Goal: Task Accomplishment & Management: Manage account settings

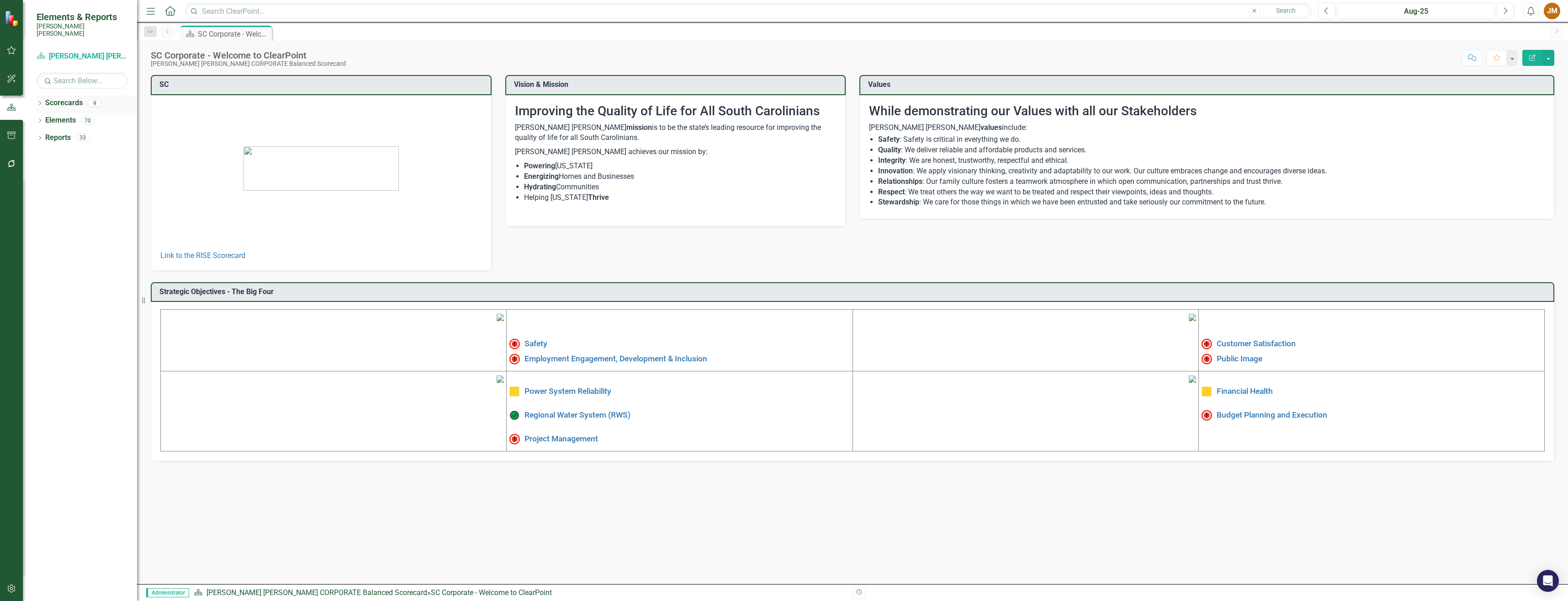
click at [39, 95] on div "Dropdown Scorecards 9" at bounding box center [87, 104] width 100 height 17
click at [40, 102] on icon "Dropdown" at bounding box center [40, 104] width 6 height 5
click at [46, 118] on icon "Dropdown" at bounding box center [44, 120] width 7 height 6
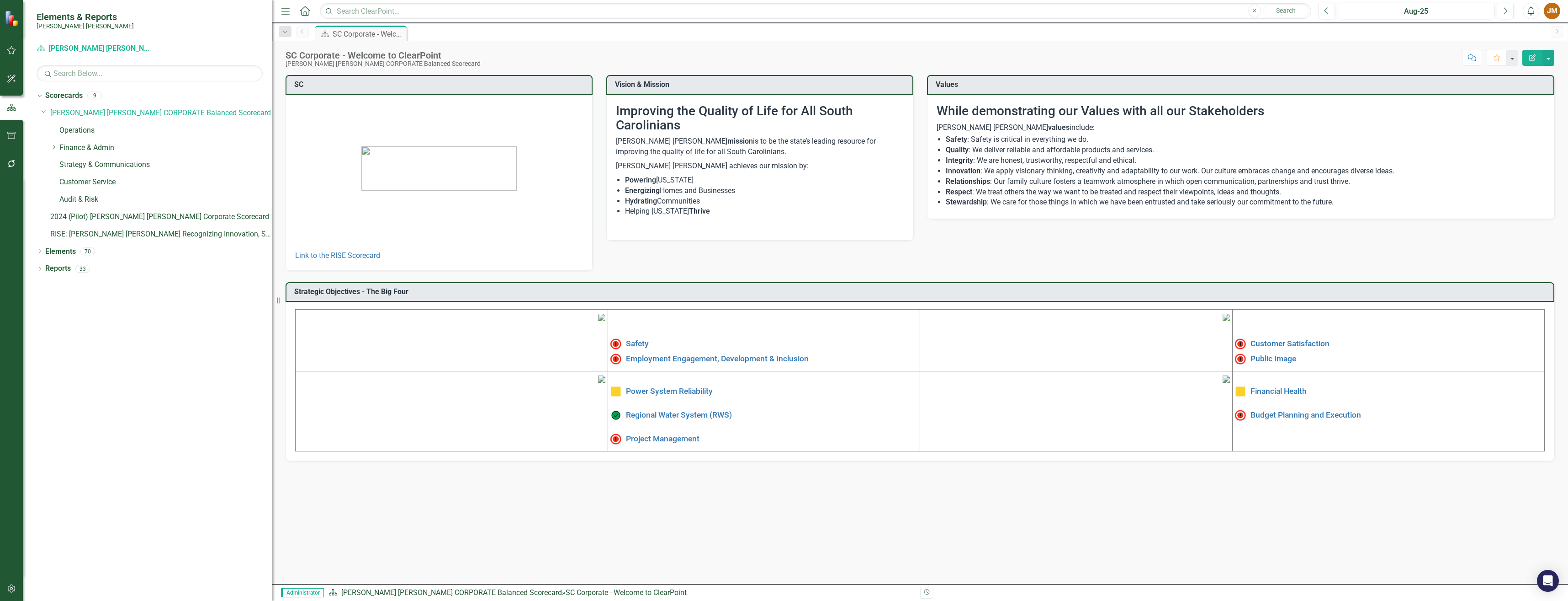
drag, startPoint x: 138, startPoint y: 274, endPoint x: 272, endPoint y: 268, distance: 134.1
click at [272, 268] on div "Resize" at bounding box center [275, 300] width 7 height 601
click at [53, 149] on icon "Dropdown" at bounding box center [53, 147] width 7 height 6
click at [95, 145] on link "Finance & Admin" at bounding box center [165, 147] width 212 height 10
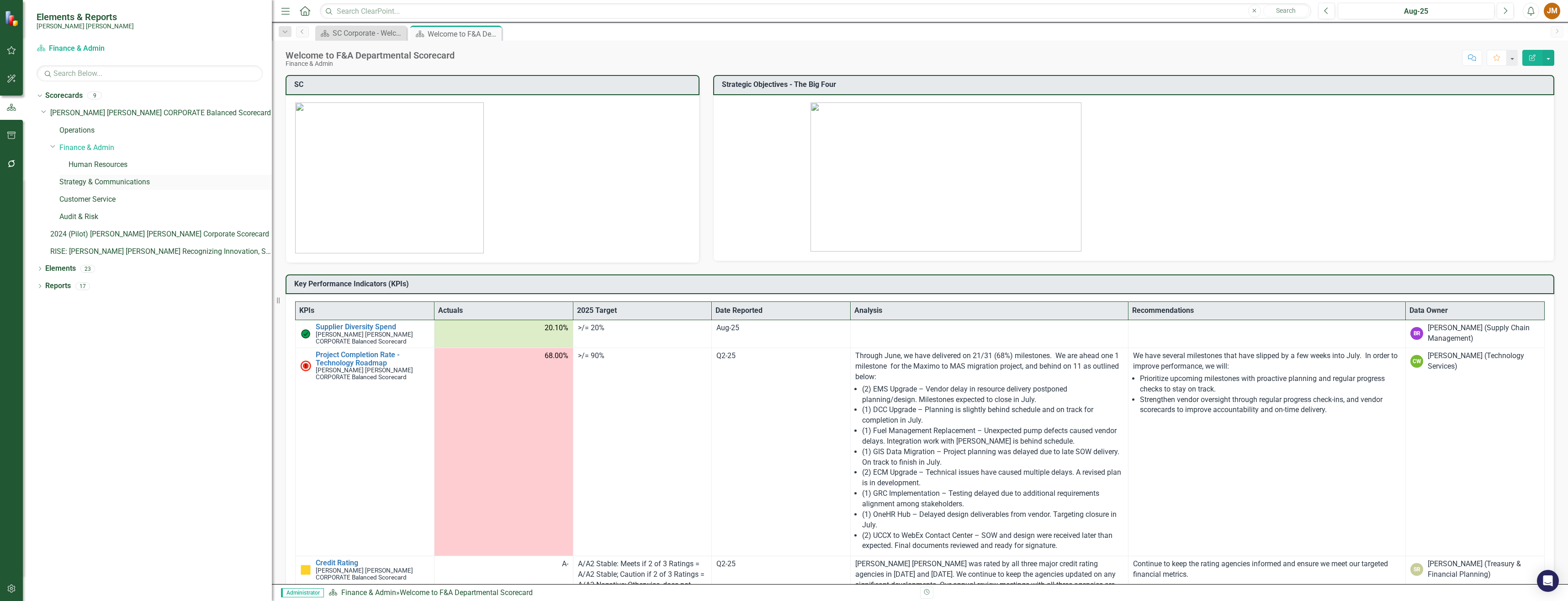
click at [97, 184] on link "Strategy & Communications" at bounding box center [165, 182] width 212 height 10
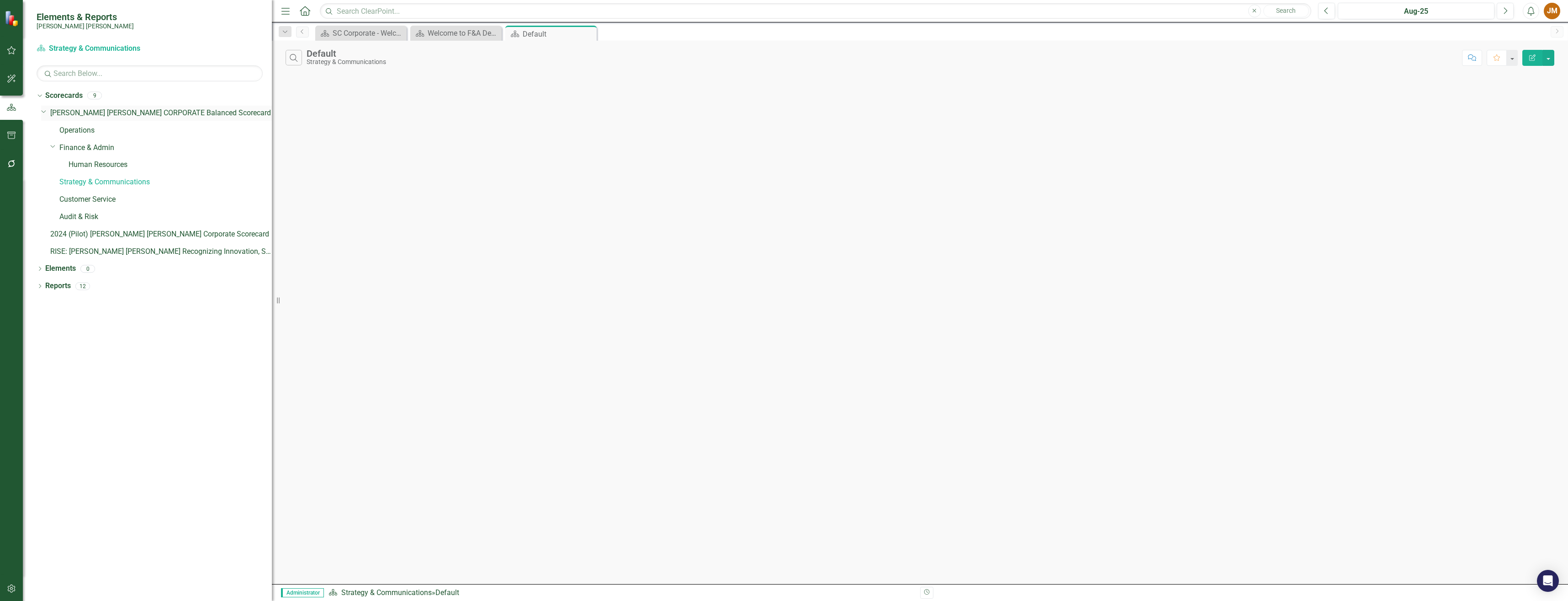
click at [125, 111] on link "[PERSON_NAME] [PERSON_NAME] CORPORATE Balanced Scorecard" at bounding box center [161, 113] width 221 height 10
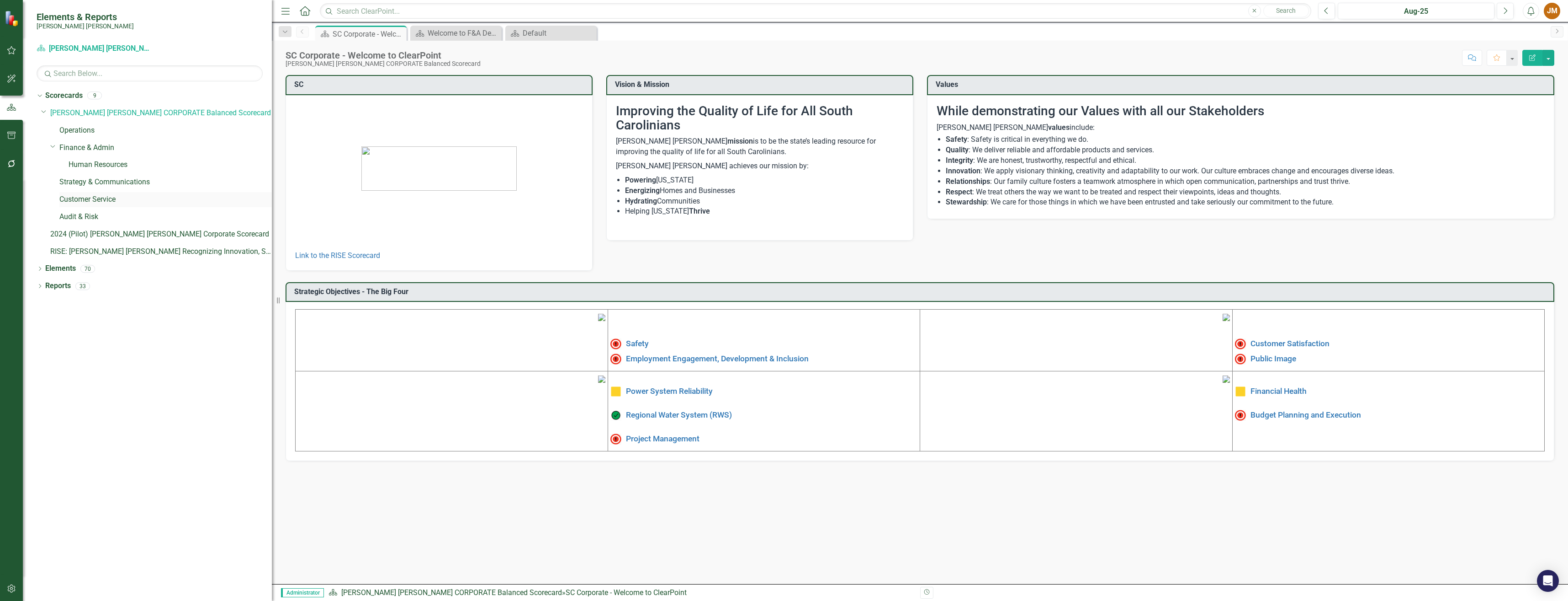
click at [75, 198] on link "Customer Service" at bounding box center [165, 199] width 212 height 10
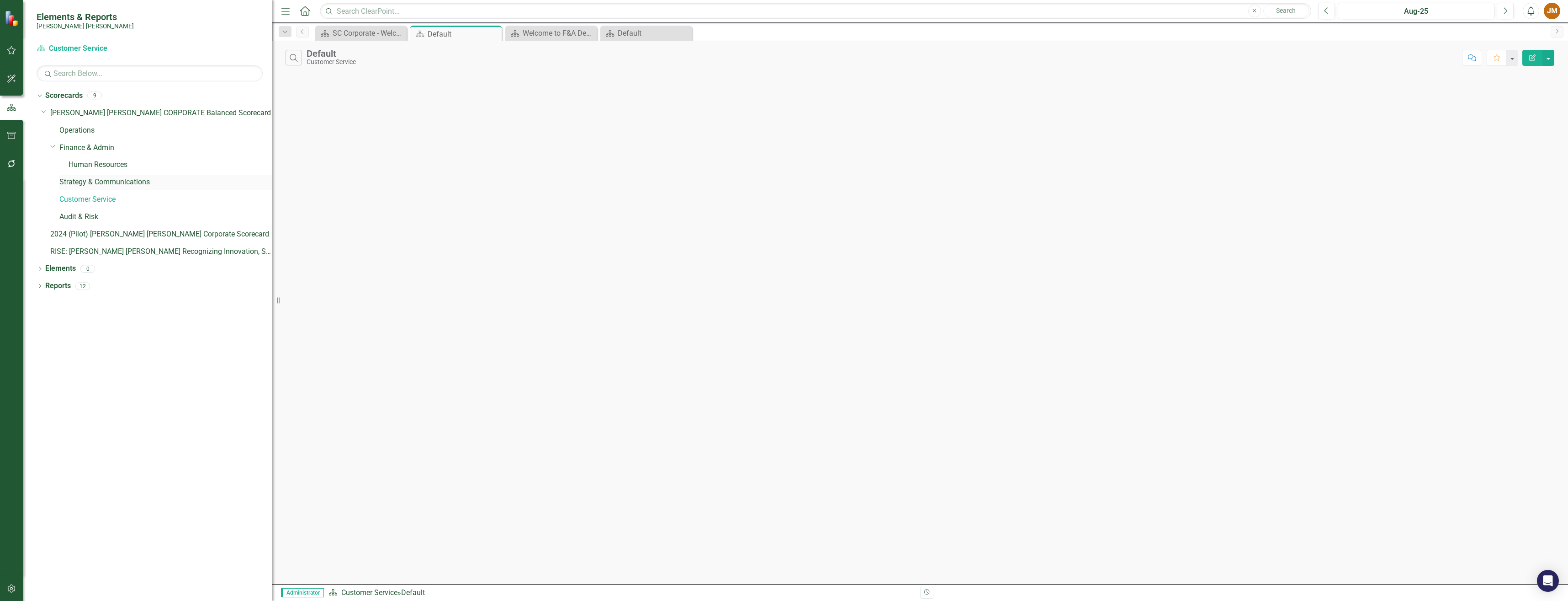
click at [86, 181] on link "Strategy & Communications" at bounding box center [165, 182] width 212 height 10
click at [91, 165] on link "Human Resources" at bounding box center [170, 165] width 203 height 10
click at [95, 144] on link "Finance & Admin" at bounding box center [165, 147] width 212 height 10
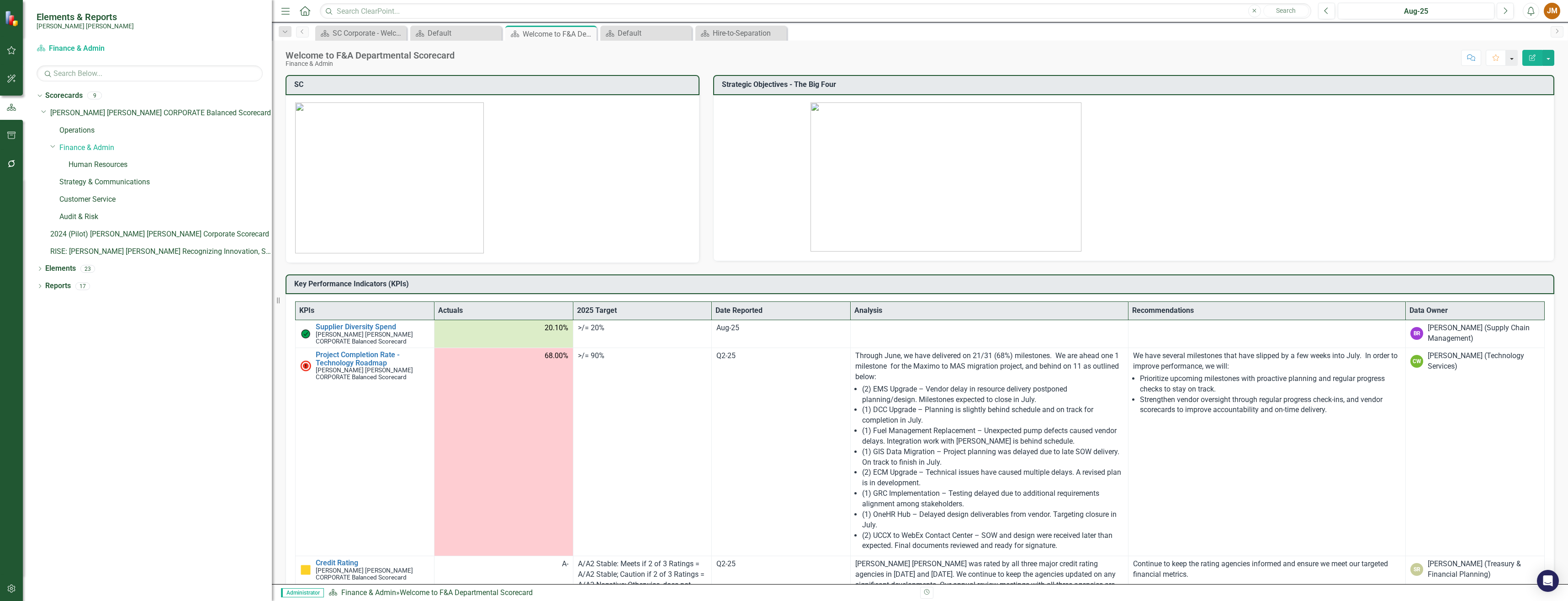
click at [1507, 60] on button "button" at bounding box center [1511, 58] width 12 height 16
click at [1511, 31] on div "Scorecard SC Corporate - Welcome to ClearPoint Close Scorecard Default Close Sc…" at bounding box center [929, 33] width 1232 height 15
click at [1550, 59] on button "button" at bounding box center [1548, 58] width 12 height 16
click at [1353, 33] on div "Scorecard SC Corporate - Welcome to ClearPoint Close Scorecard Default Close Sc…" at bounding box center [929, 33] width 1232 height 15
click at [1227, 41] on div "Welcome to F&A Departmental Scorecard Finance & Admin Score: N/A Aug-25 Complet…" at bounding box center [919, 54] width 1296 height 28
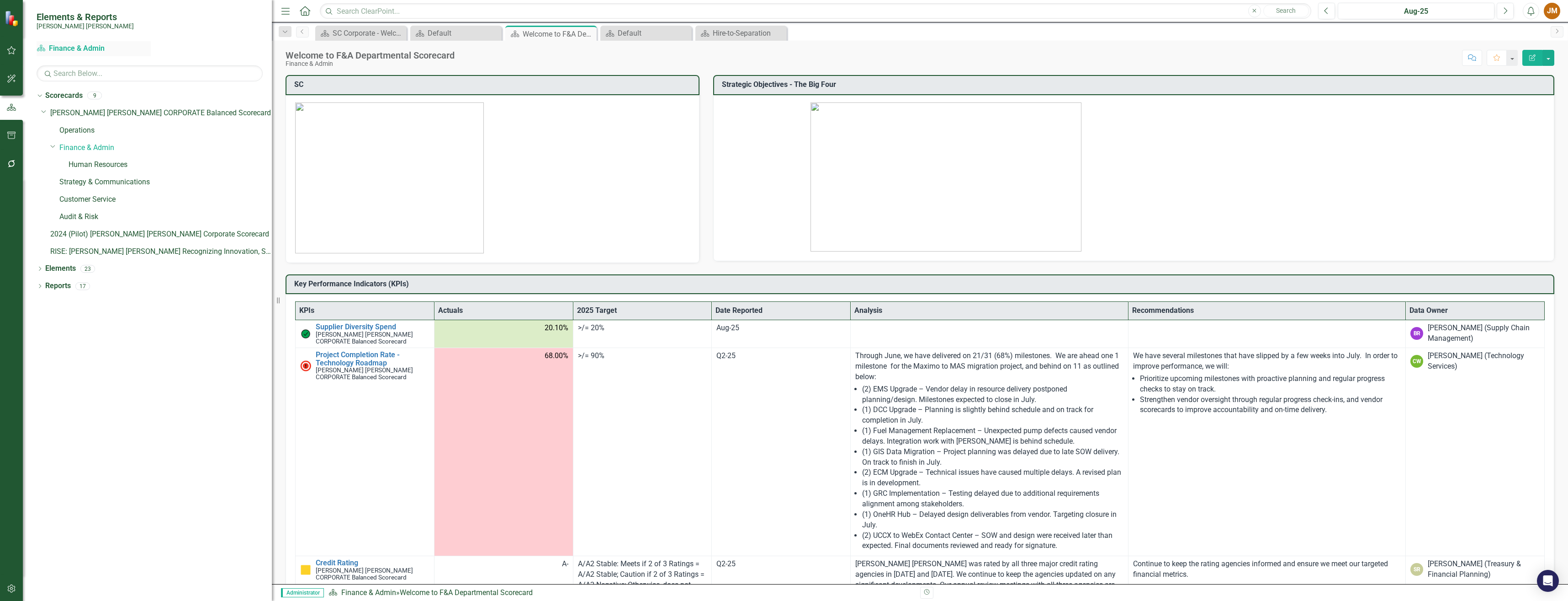
click at [68, 50] on link "Scorecard Finance & Admin" at bounding box center [94, 48] width 114 height 10
click at [205, 45] on div "Scorecard Finance & Admin Search" at bounding box center [150, 61] width 226 height 40
click at [13, 590] on icon "button" at bounding box center [12, 588] width 10 height 7
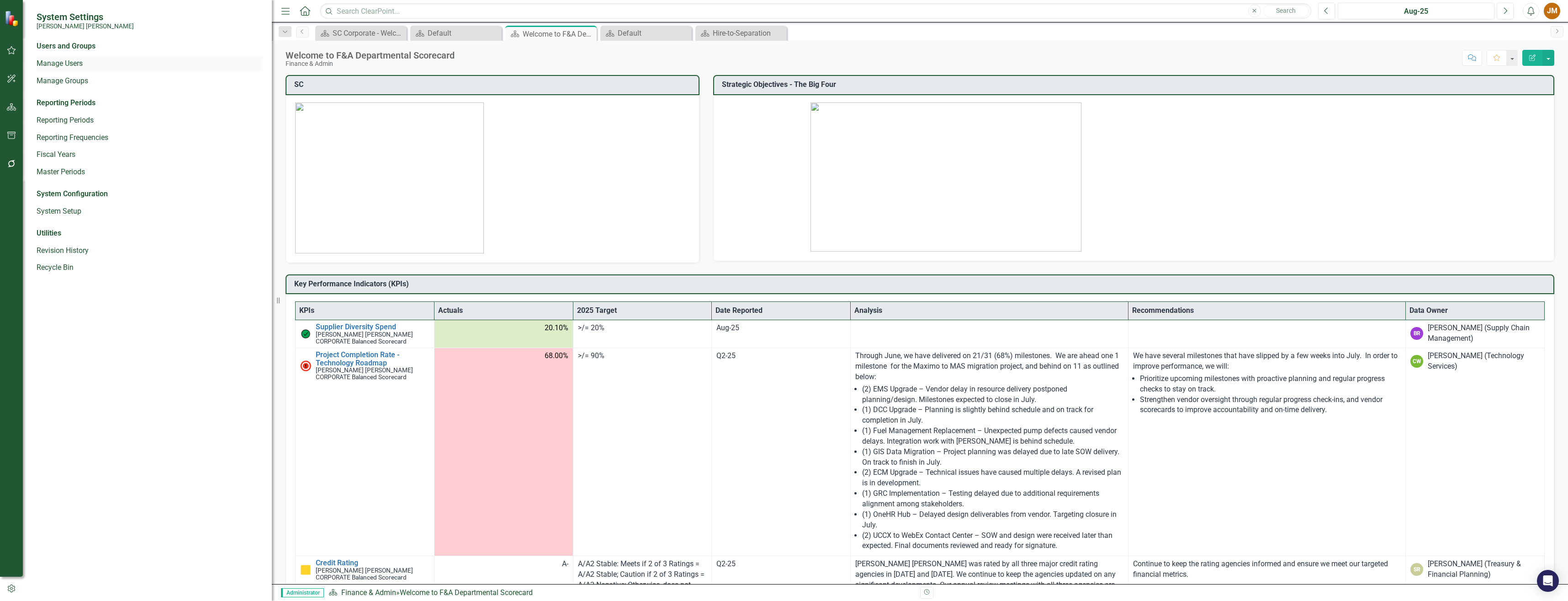
click at [54, 60] on link "Manage Users" at bounding box center [150, 64] width 226 height 10
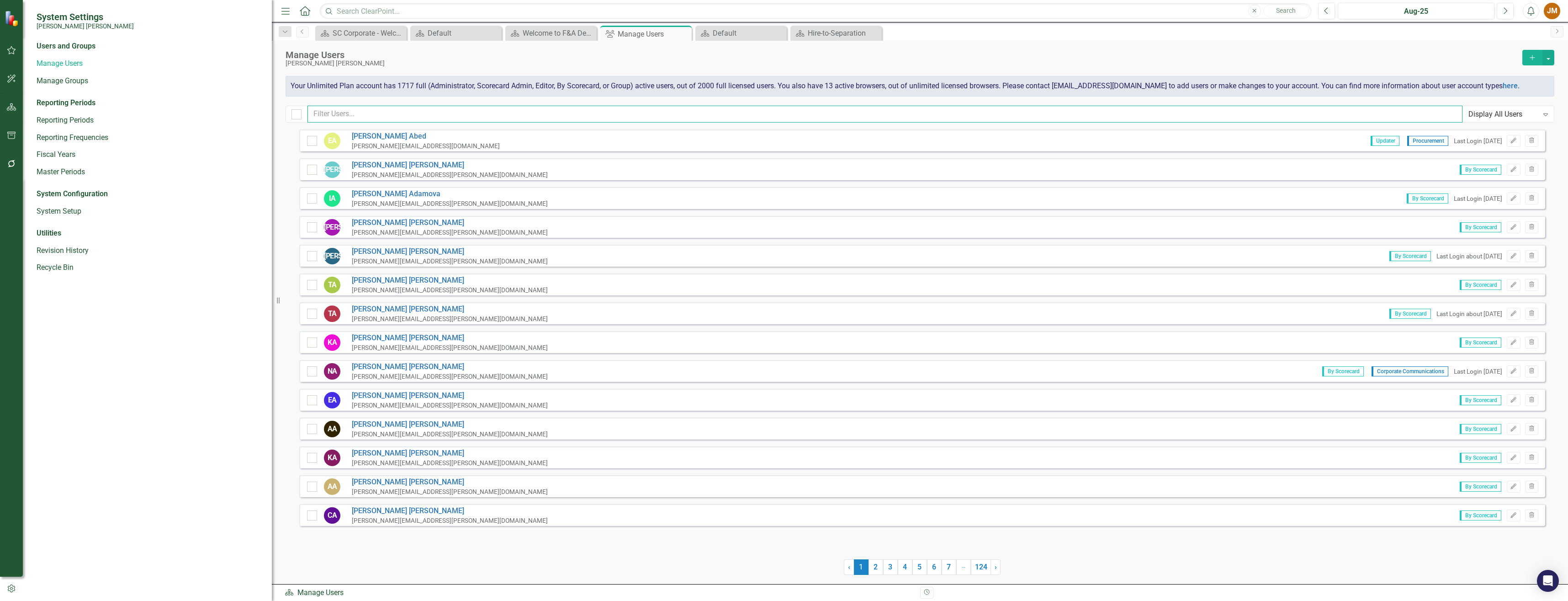
click at [380, 113] on input "text" at bounding box center [885, 114] width 1155 height 17
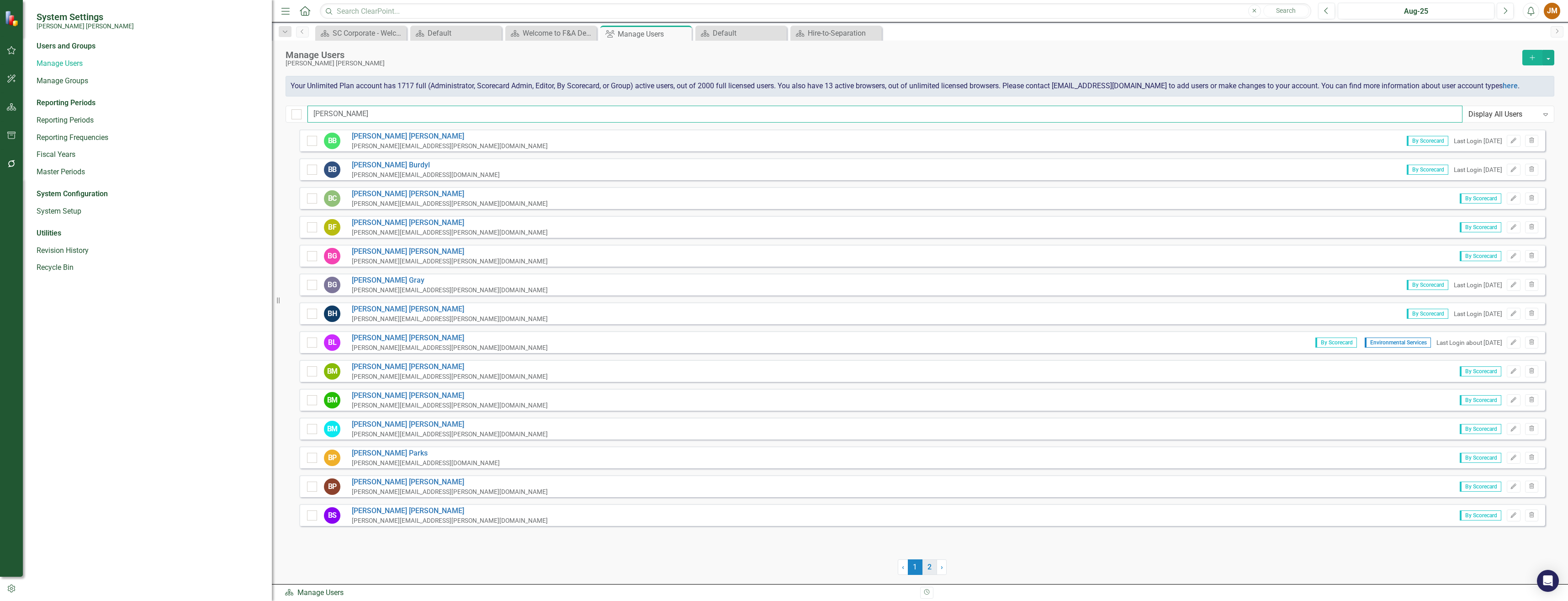
type input "[PERSON_NAME]"
click at [928, 570] on link "2" at bounding box center [930, 567] width 15 height 15
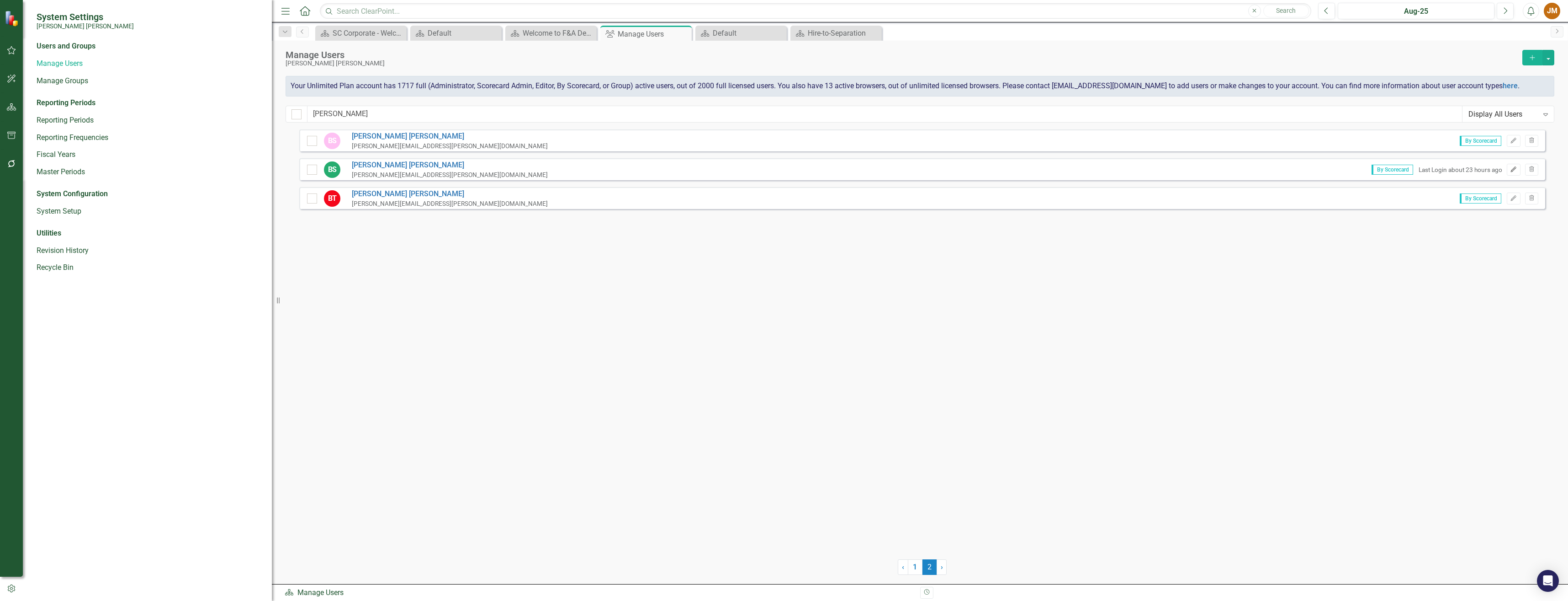
click at [1518, 167] on button "Edit" at bounding box center [1514, 169] width 13 height 12
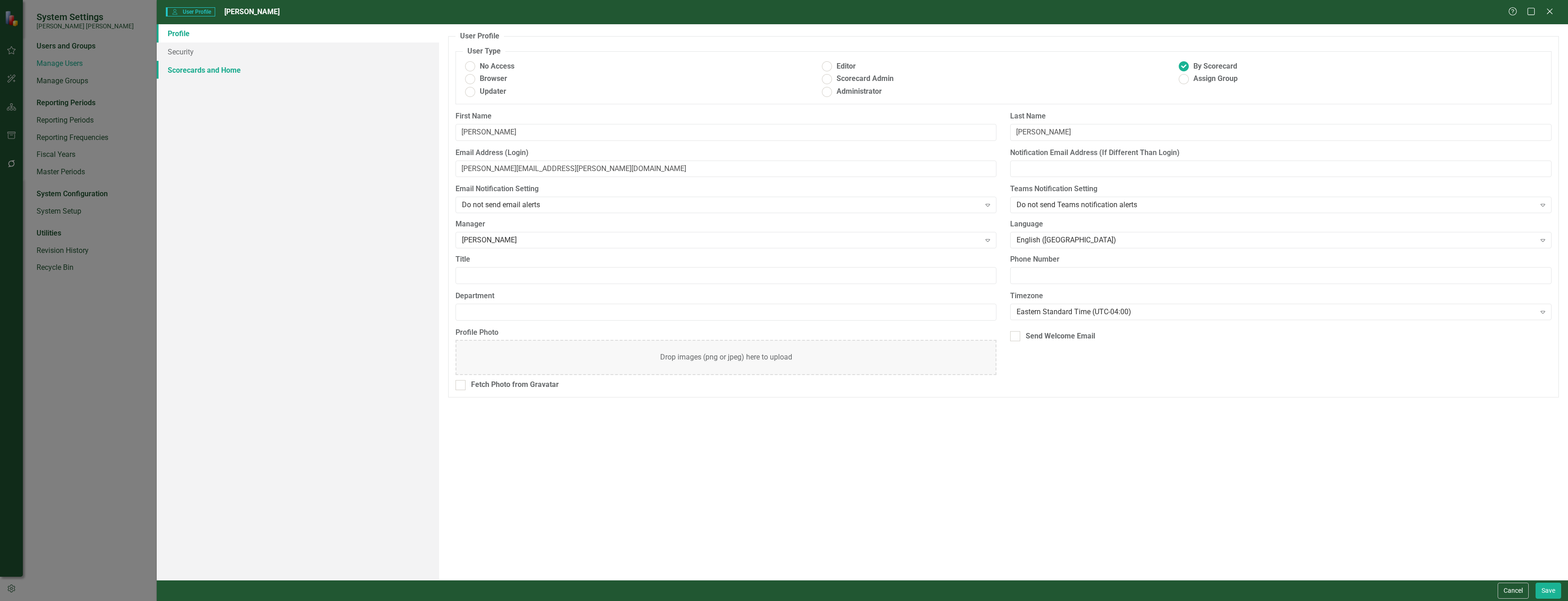
click at [182, 64] on link "Scorecards and Home" at bounding box center [298, 70] width 283 height 18
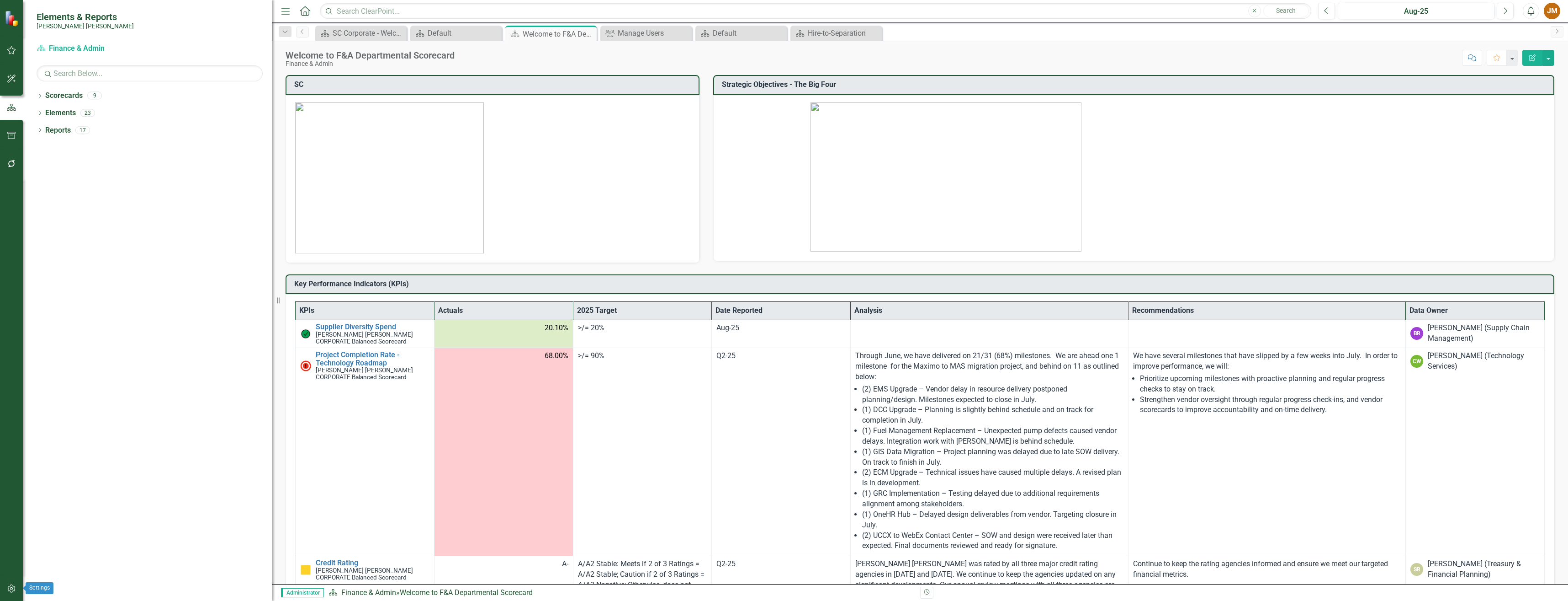
click at [12, 597] on button "button" at bounding box center [12, 588] width 21 height 19
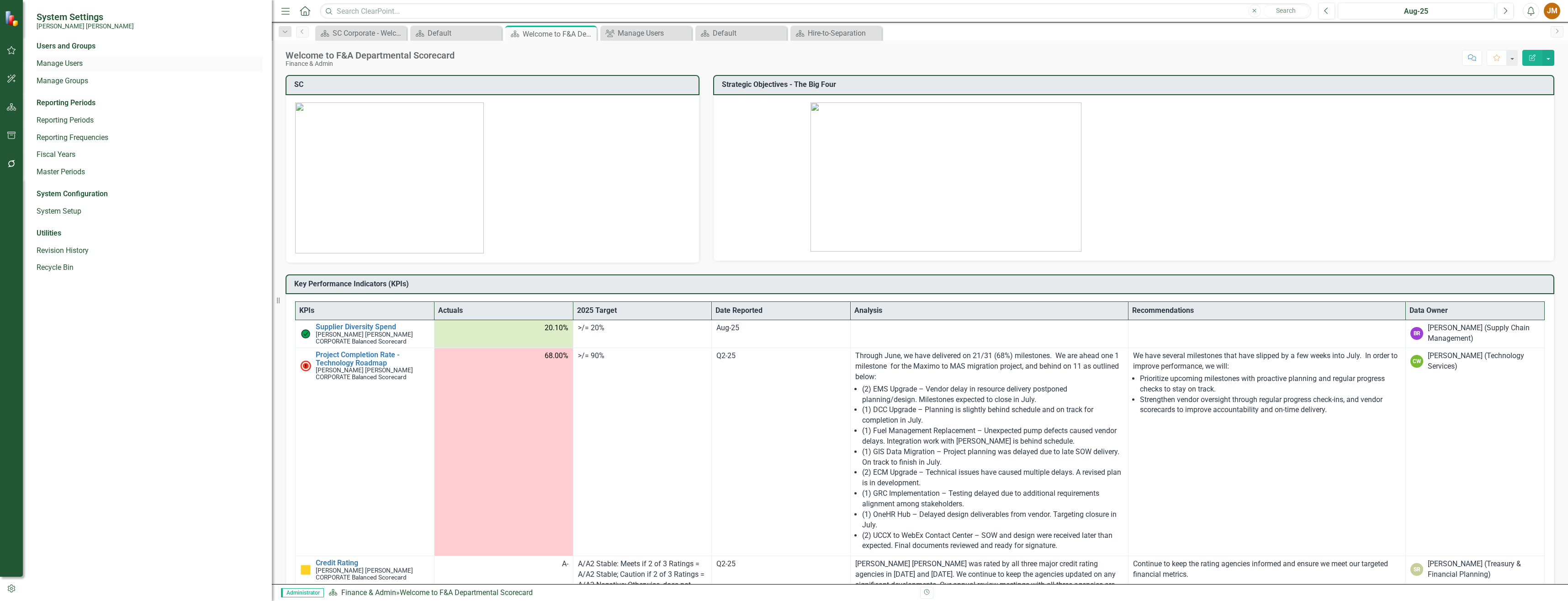
click at [62, 59] on link "Manage Users" at bounding box center [150, 64] width 226 height 10
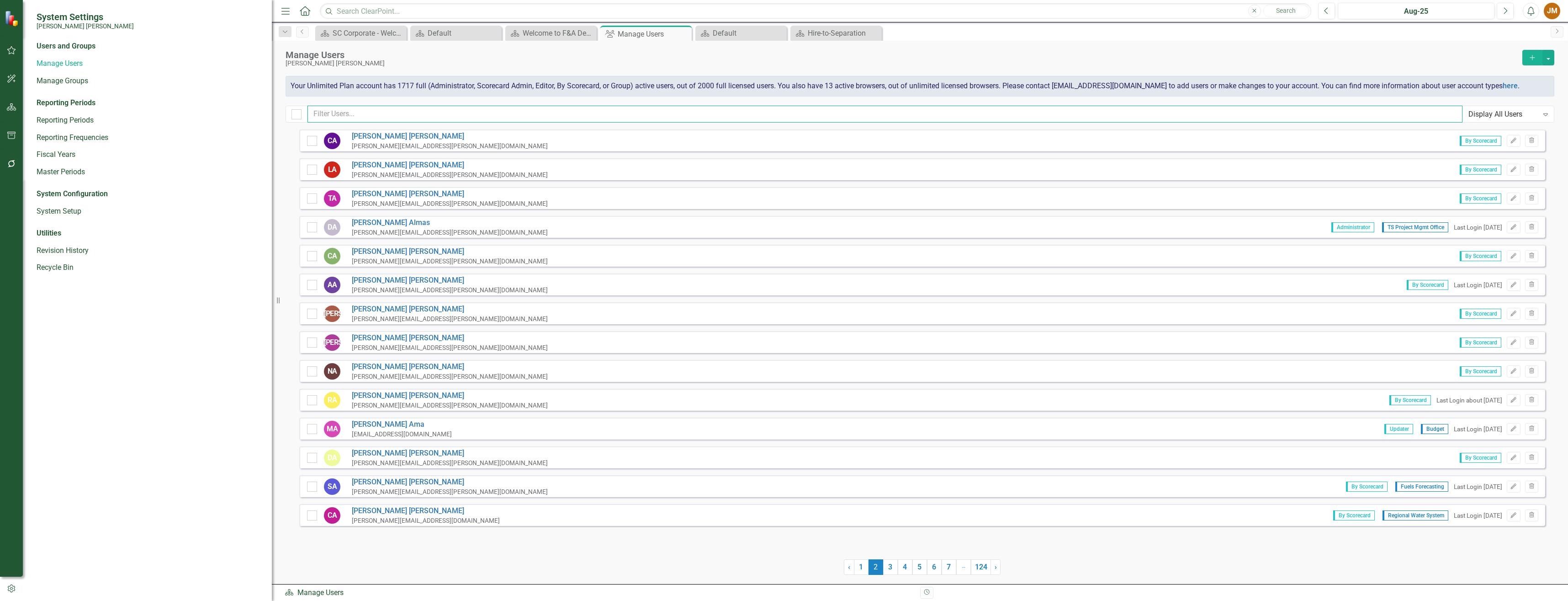
click at [436, 112] on input "text" at bounding box center [885, 114] width 1155 height 17
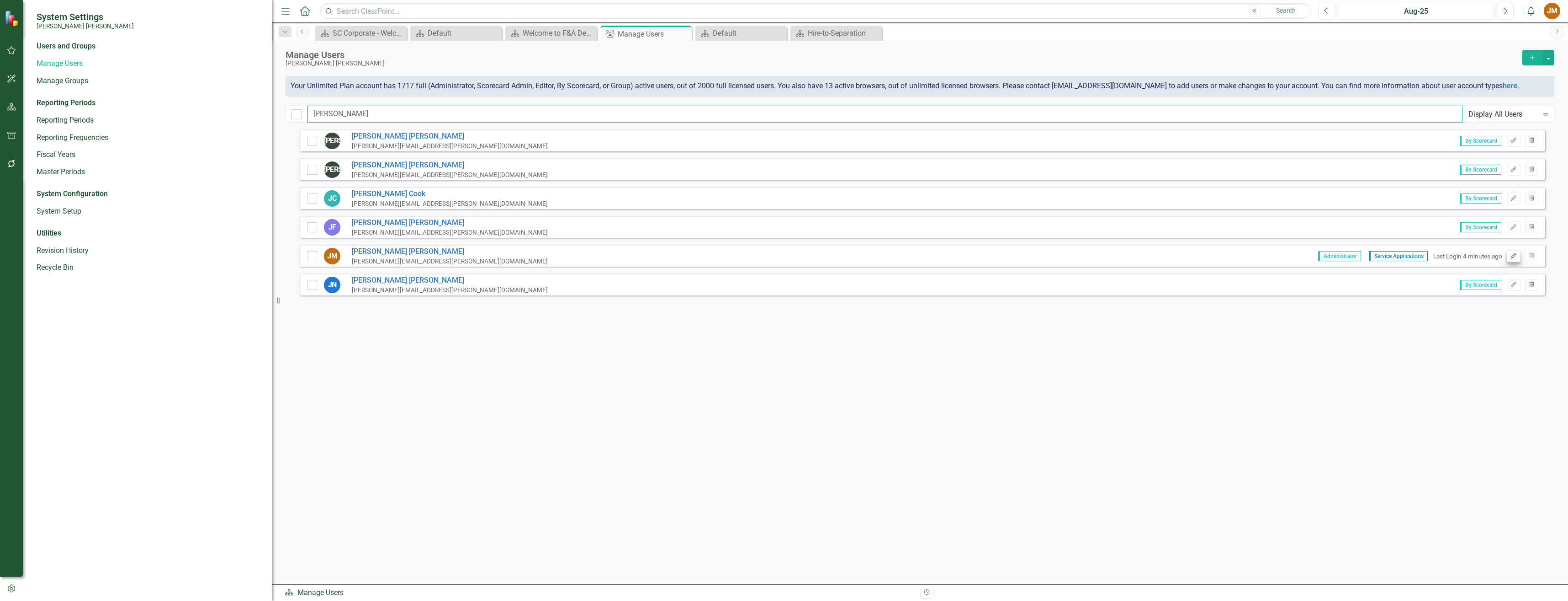
type input "[PERSON_NAME]"
click at [1512, 255] on icon "Edit" at bounding box center [1513, 256] width 7 height 6
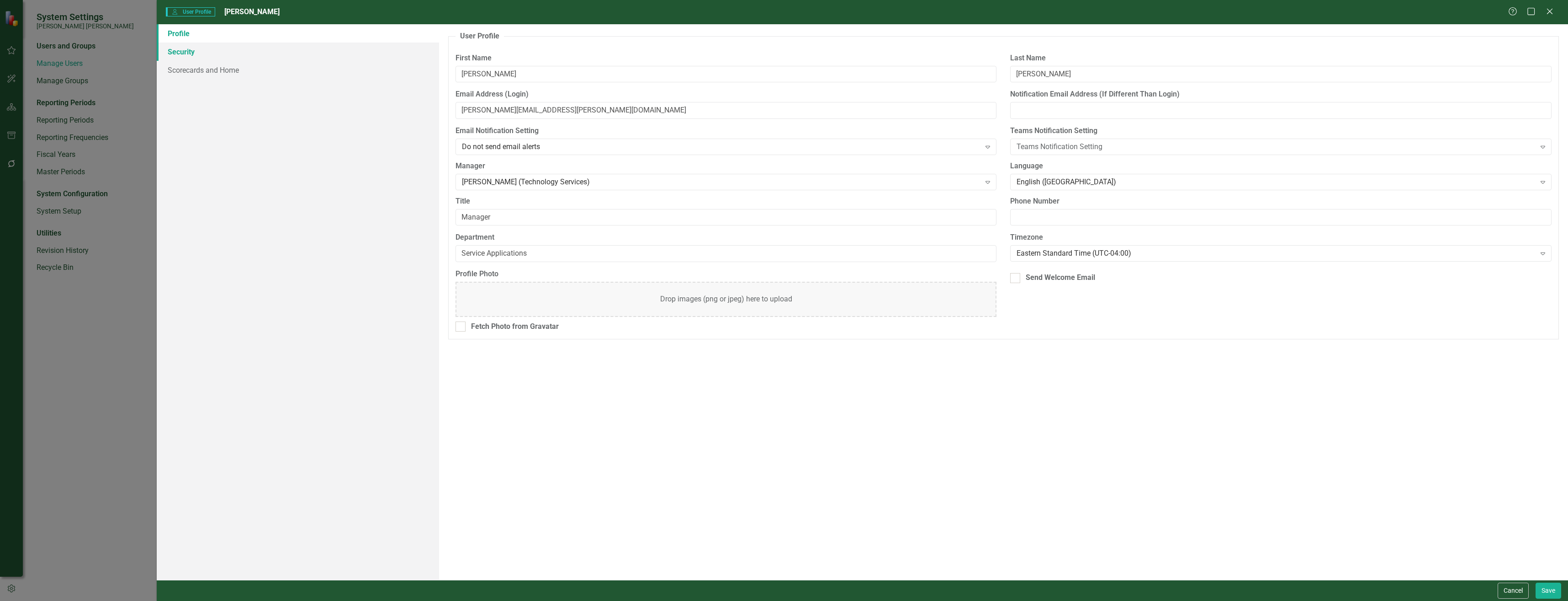
click at [190, 53] on link "Security" at bounding box center [298, 51] width 283 height 18
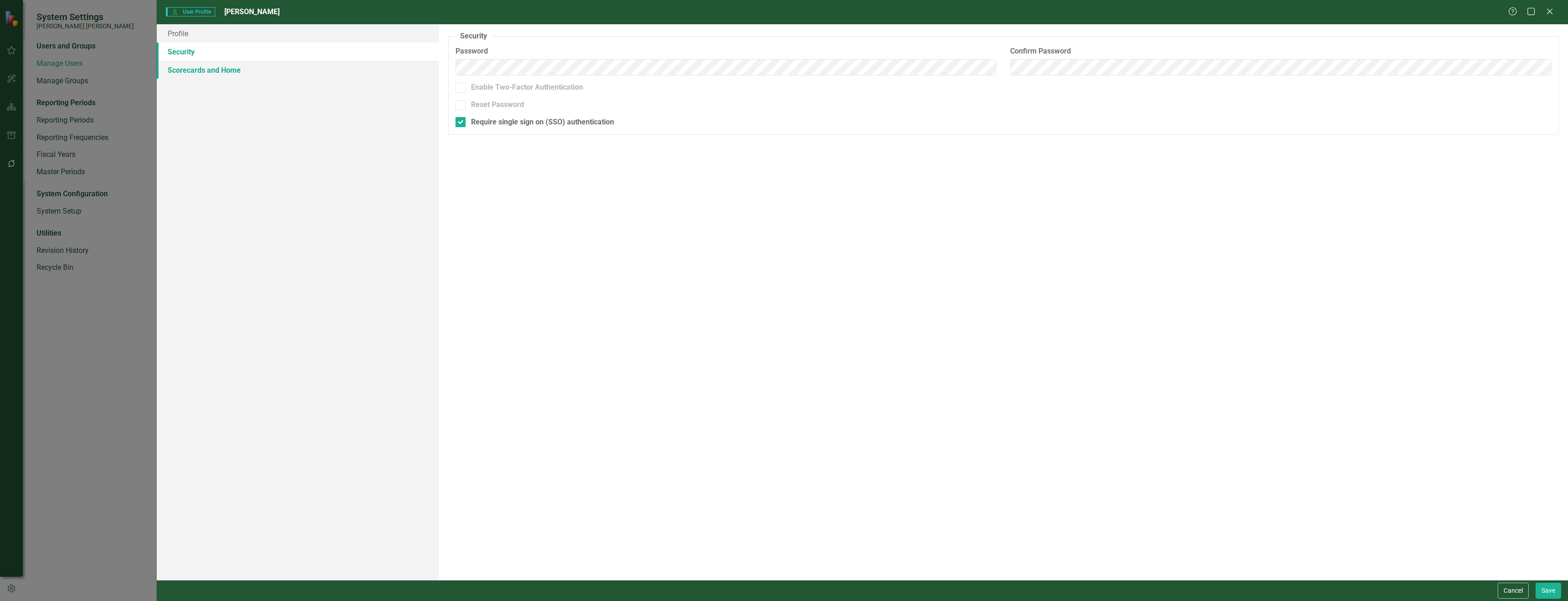
click at [193, 70] on link "Scorecards and Home" at bounding box center [298, 70] width 283 height 18
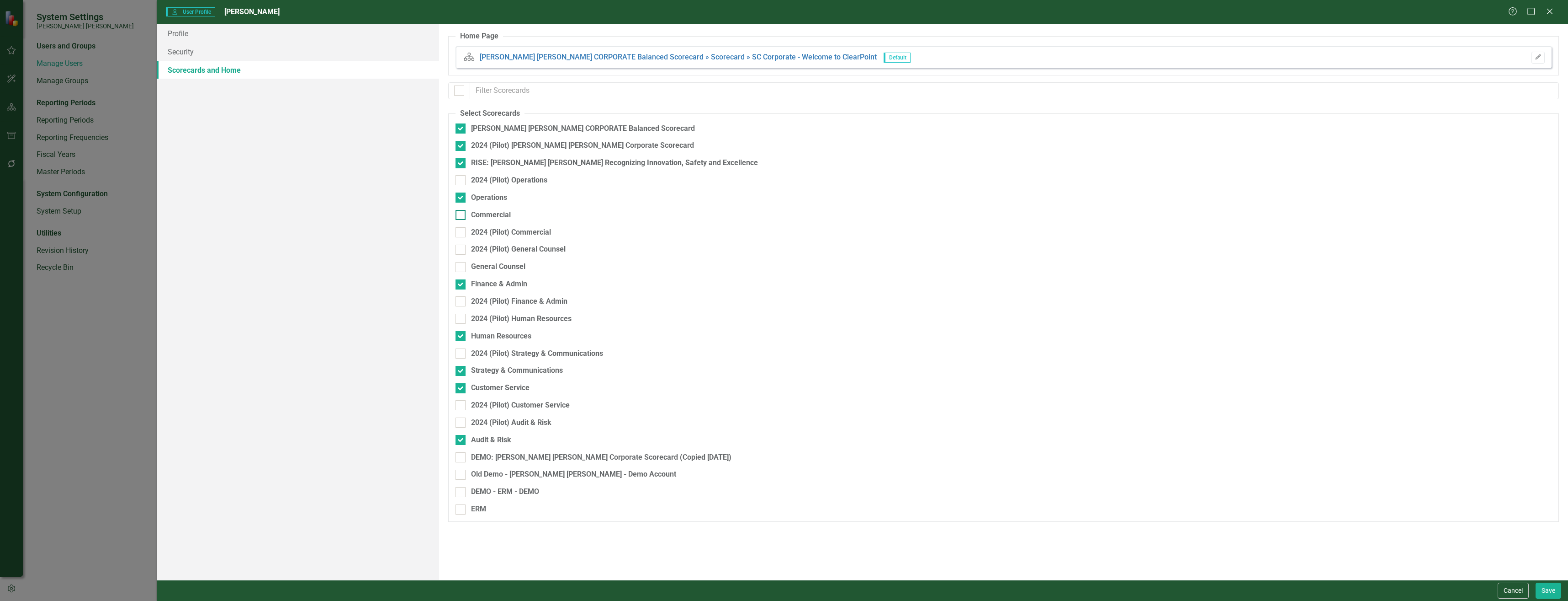
click at [462, 214] on div at bounding box center [460, 215] width 10 height 10
click at [461, 214] on input "Commercial" at bounding box center [459, 213] width 6 height 6
checkbox input "true"
click at [460, 512] on div at bounding box center [460, 509] width 10 height 10
click at [460, 510] on input "ERM" at bounding box center [459, 507] width 6 height 6
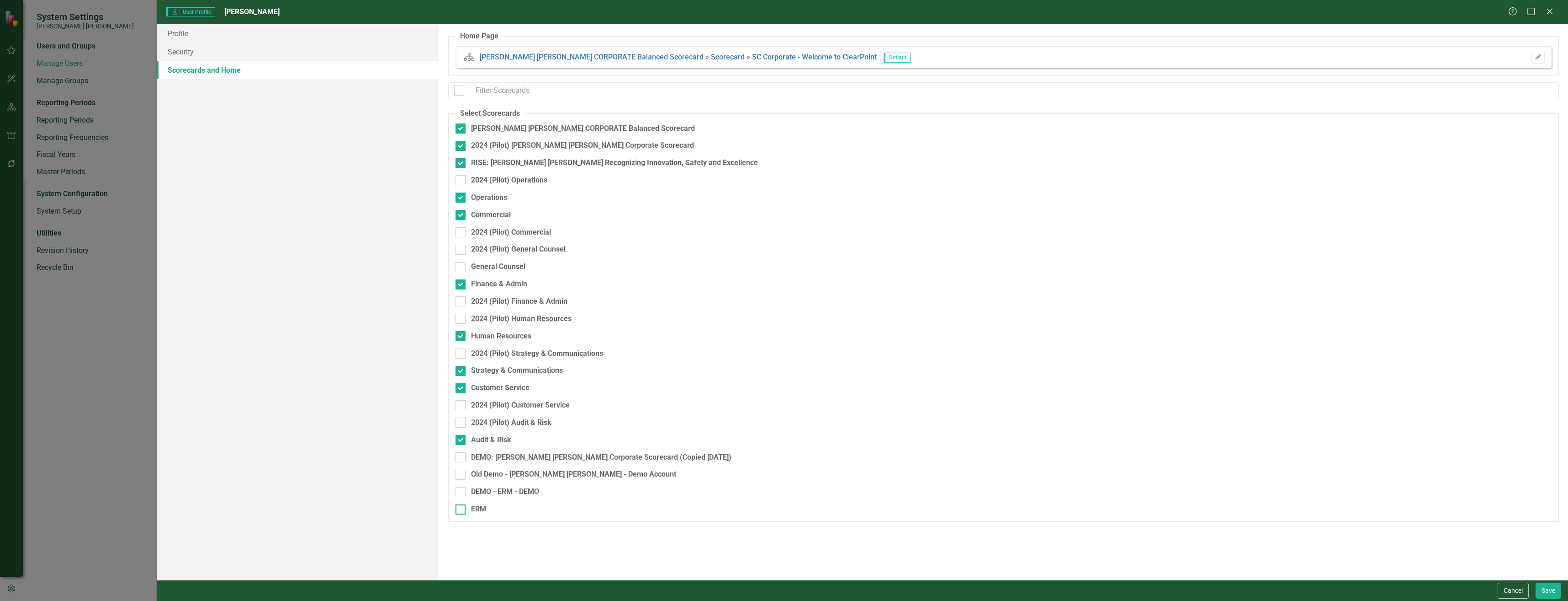
checkbox input "true"
click at [1545, 591] on button "Save" at bounding box center [1548, 591] width 26 height 16
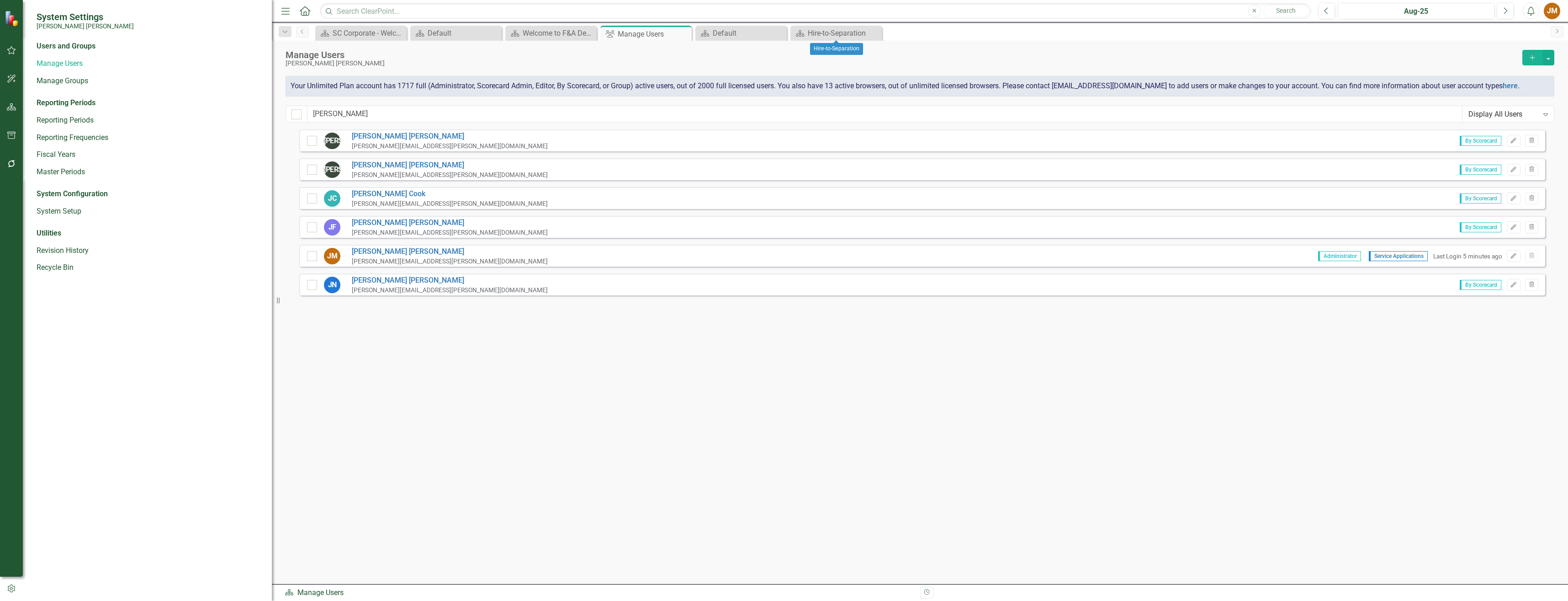
click at [0, 0] on icon "Close" at bounding box center [0, 0] width 0 height 0
click at [781, 35] on icon "Close" at bounding box center [778, 34] width 9 height 7
click at [588, 32] on icon "Close" at bounding box center [588, 34] width 9 height 7
click at [492, 32] on icon "Close" at bounding box center [493, 34] width 9 height 7
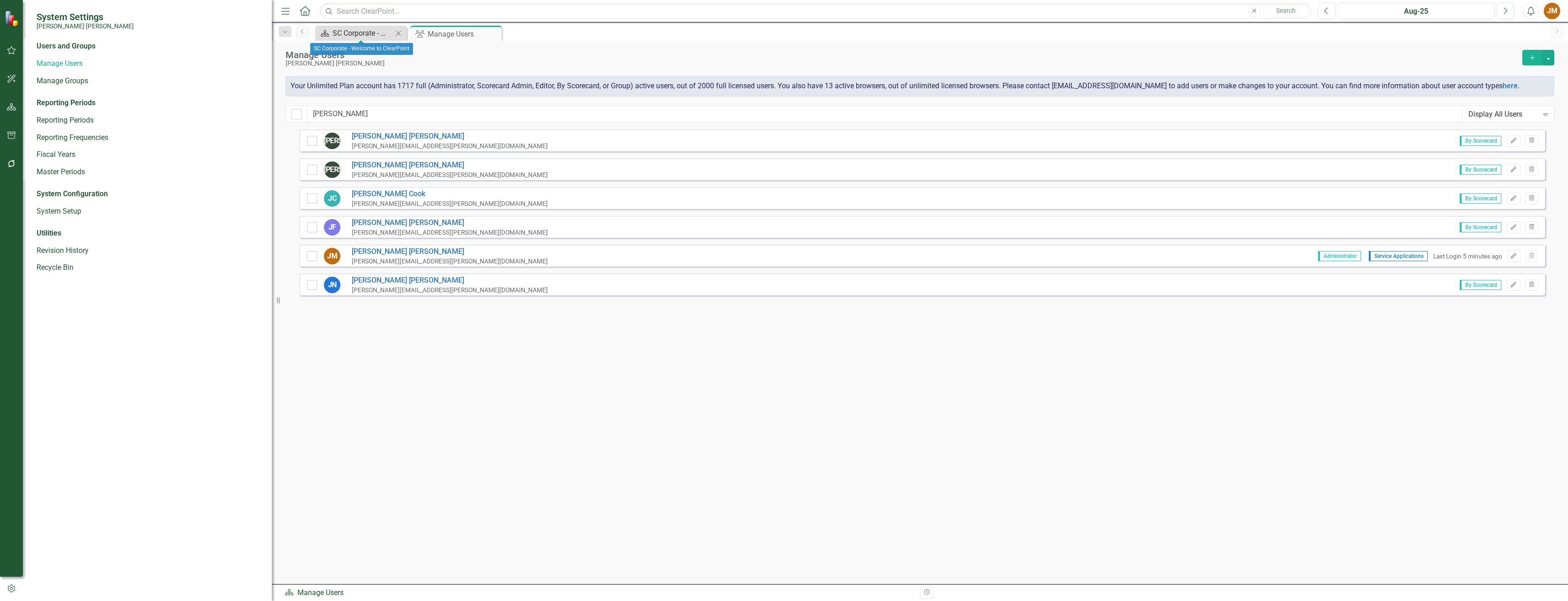
click at [358, 31] on div "SC Corporate - Welcome to ClearPoint" at bounding box center [363, 33] width 61 height 12
